Goal: Browse casually

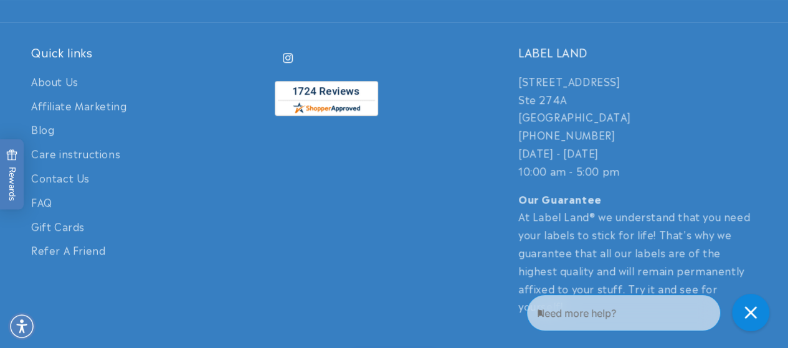
scroll to position [2865, 0]
